Goal: Task Accomplishment & Management: Complete application form

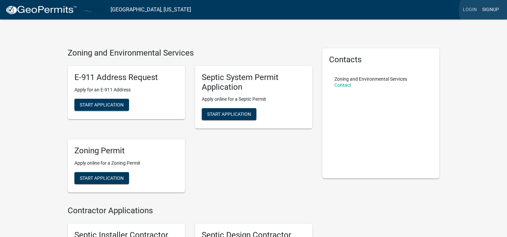
click at [487, 10] on link "Signup" at bounding box center [491, 9] width 22 height 13
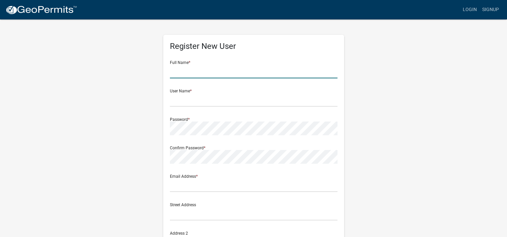
click at [220, 71] on input "text" at bounding box center [254, 72] width 168 height 14
type input "[PERSON_NAME]"
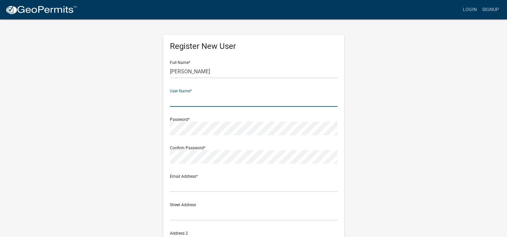
scroll to position [34, 0]
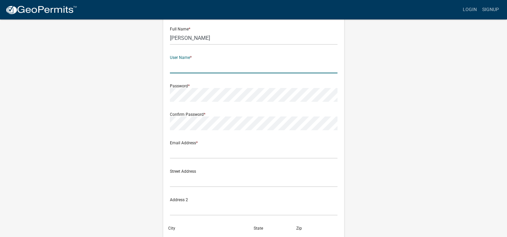
click at [186, 164] on form "Full Name * [PERSON_NAME] User Name * Password * Confirm Password * Email Addre…" at bounding box center [254, 165] width 168 height 287
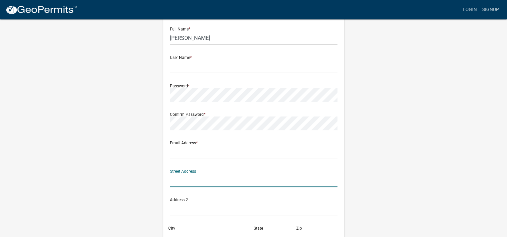
click at [182, 184] on input "text" at bounding box center [254, 181] width 168 height 14
type input "[STREET_ADDRESS]"
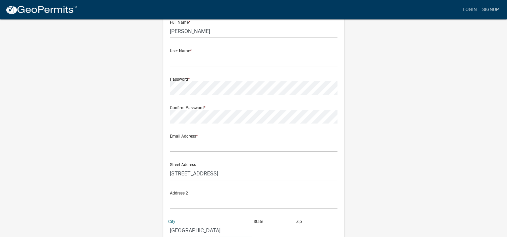
type input "[GEOGRAPHIC_DATA]"
type input "MN"
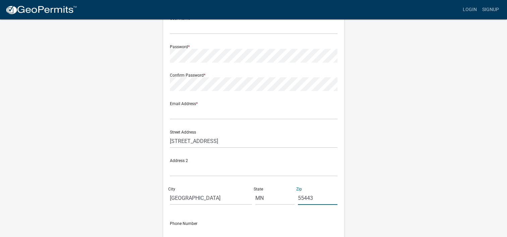
scroll to position [107, 0]
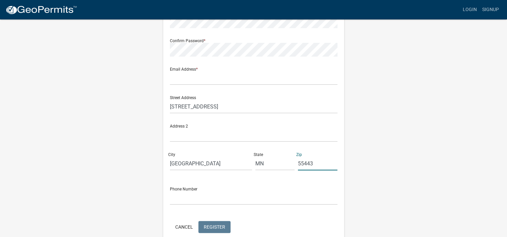
type input "55443"
click at [191, 208] on form "Full Name * [PERSON_NAME] User Name * Password * Confirm Password * Email Addre…" at bounding box center [254, 91] width 168 height 287
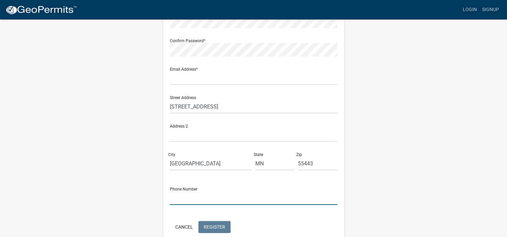
click at [192, 199] on input "text" at bounding box center [254, 198] width 168 height 14
click at [182, 200] on input "text" at bounding box center [254, 198] width 168 height 14
click at [178, 204] on input "text" at bounding box center [254, 198] width 168 height 14
click at [178, 197] on input "text" at bounding box center [254, 198] width 168 height 14
click at [178, 197] on input "6528506718" at bounding box center [254, 198] width 168 height 14
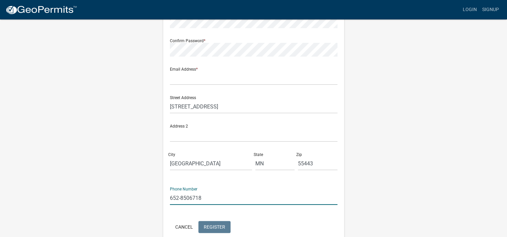
click at [188, 196] on input "652-8506718" at bounding box center [254, 198] width 168 height 14
click at [175, 196] on input "[PHONE_NUMBER]" at bounding box center [254, 198] width 168 height 14
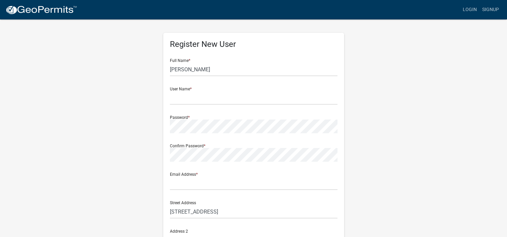
scroll to position [0, 0]
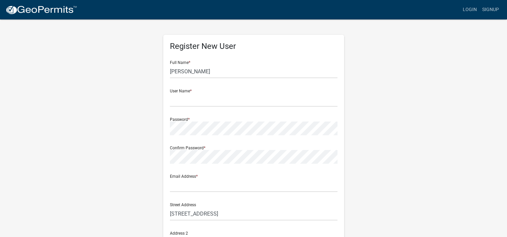
type input "[PHONE_NUMBER]"
click at [177, 187] on input "text" at bounding box center [254, 186] width 168 height 14
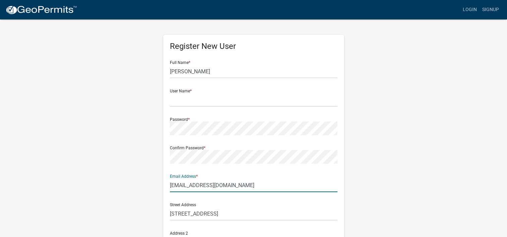
click at [237, 183] on input "[EMAIL_ADDRESS][DOMAIN_NAME]" at bounding box center [254, 186] width 168 height 14
type input "[EMAIL_ADDRESS][DOMAIN_NAME]"
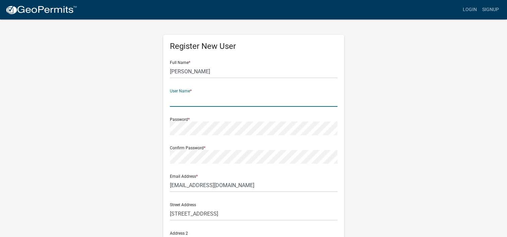
click at [175, 103] on input "text" at bounding box center [254, 100] width 168 height 14
click at [185, 103] on input "text" at bounding box center [254, 100] width 168 height 14
type input "RogerNeubauer"
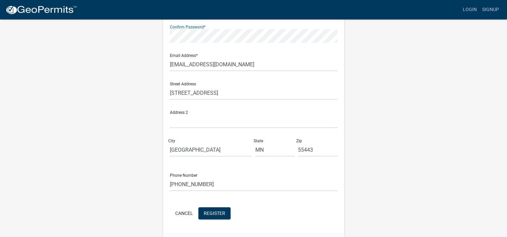
scroll to position [140, 0]
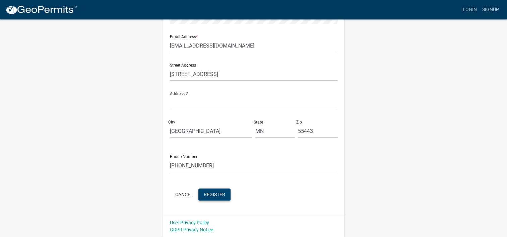
click at [218, 193] on span "Register" at bounding box center [214, 194] width 21 height 5
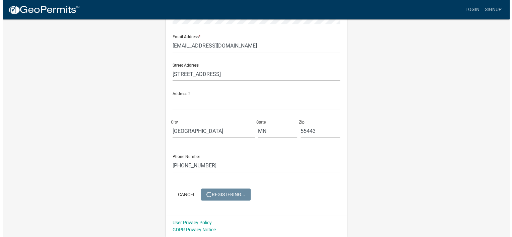
scroll to position [0, 0]
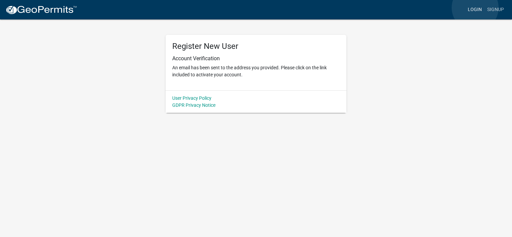
click at [475, 8] on link "Login" at bounding box center [474, 9] width 19 height 13
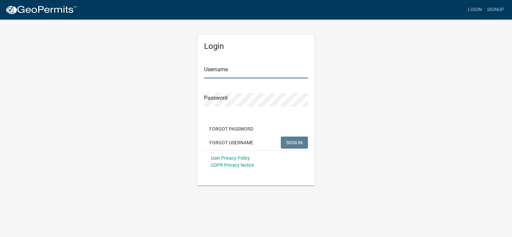
click at [221, 75] on input "Username" at bounding box center [256, 72] width 104 height 14
type input "rogerneubauer"
click at [336, 101] on div "Login Username rogerneubauer Password Forgot Password Forgot Username SIGN IN U…" at bounding box center [256, 102] width 382 height 167
click at [320, 158] on div "Login Username rogerneubauer Password Forgot Password Forgot Username SIGN IN U…" at bounding box center [256, 102] width 382 height 167
click at [291, 142] on span "SIGN IN" at bounding box center [294, 142] width 16 height 5
